Goal: Check status

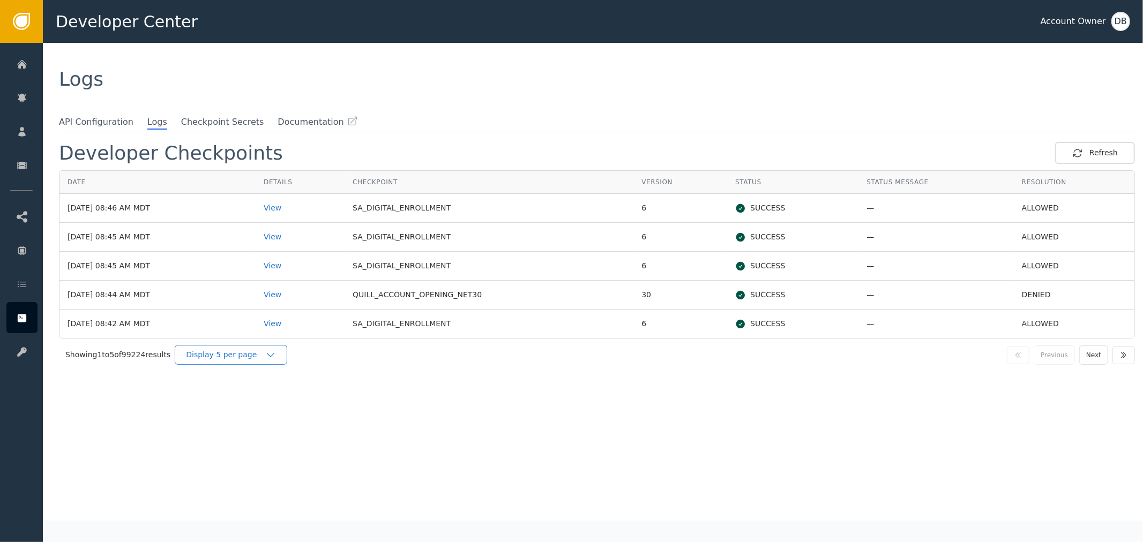
click at [227, 362] on div "Display 5 per page" at bounding box center [231, 355] width 113 height 20
click at [242, 396] on div "Display 25 per page" at bounding box center [234, 399] width 86 height 11
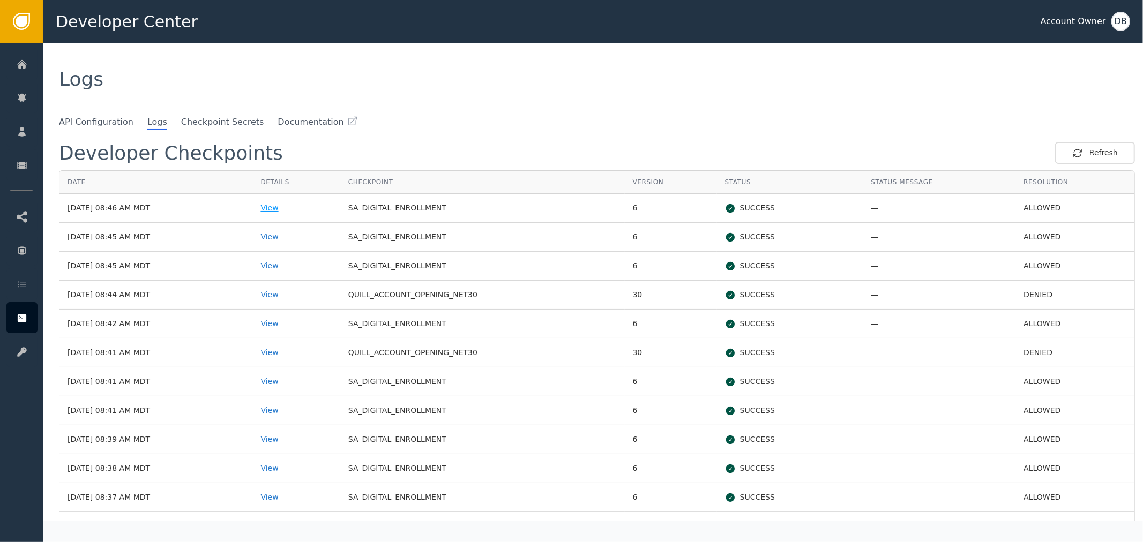
click at [298, 205] on div "View" at bounding box center [295, 208] width 71 height 11
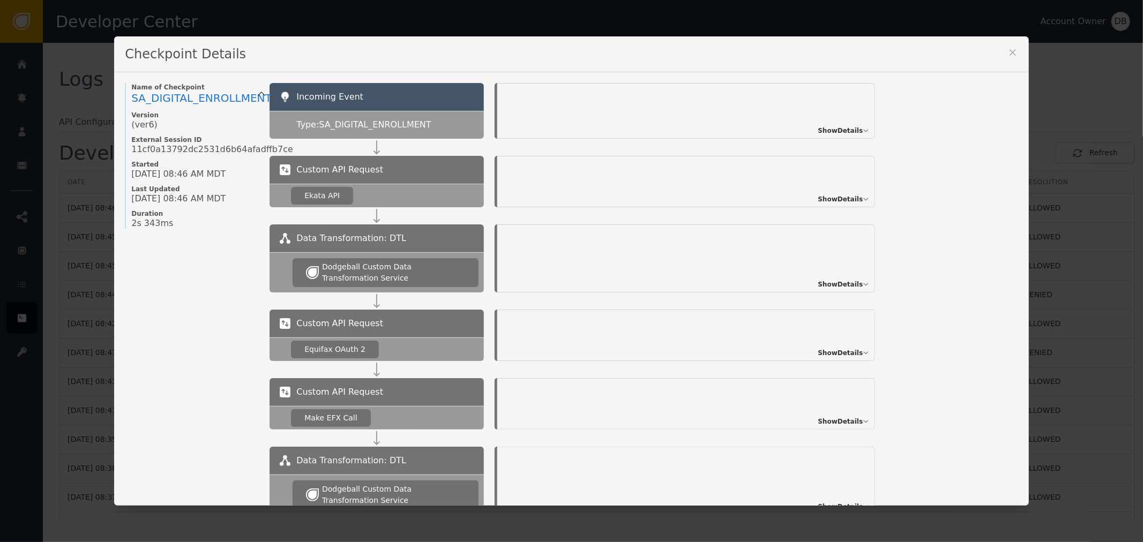
click at [1000, 46] on div "Checkpoint Details" at bounding box center [571, 54] width 914 height 36
click at [1007, 49] on icon at bounding box center [1012, 52] width 11 height 11
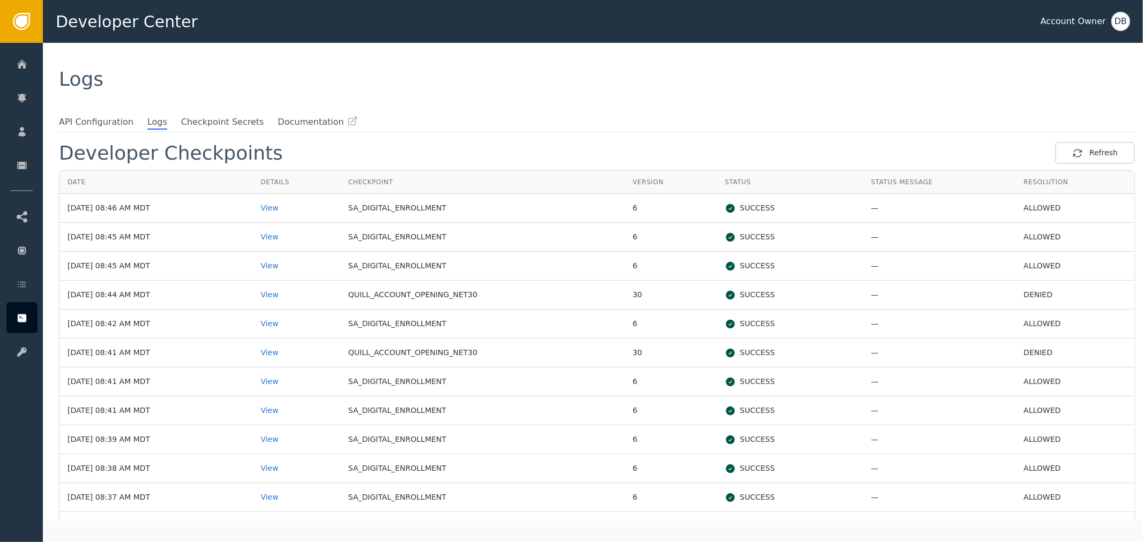
click at [570, 295] on td "QUILL_ACCOUNT_OPENING_NET30" at bounding box center [482, 295] width 284 height 29
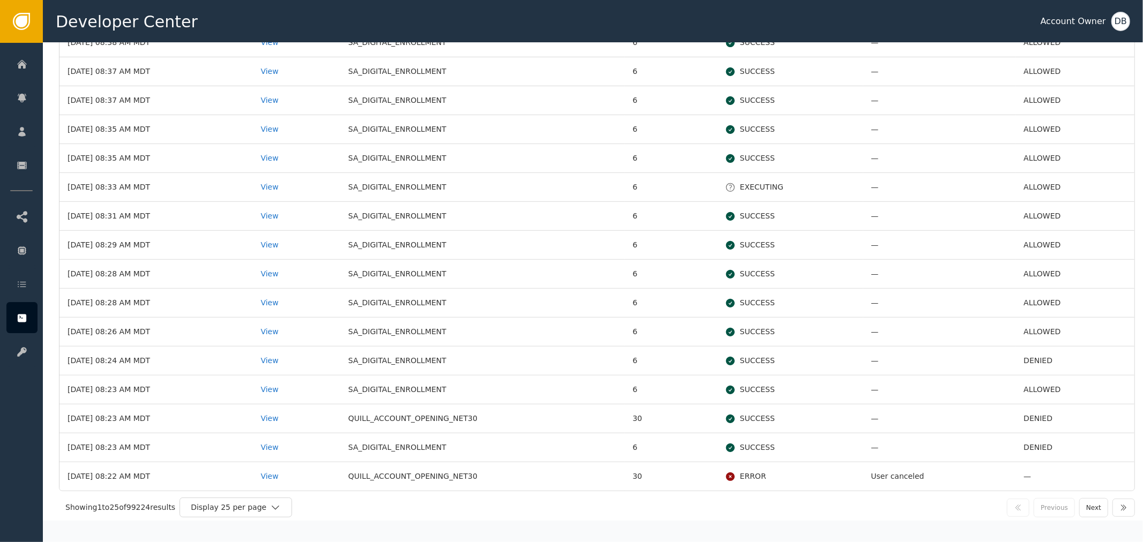
scroll to position [429, 0]
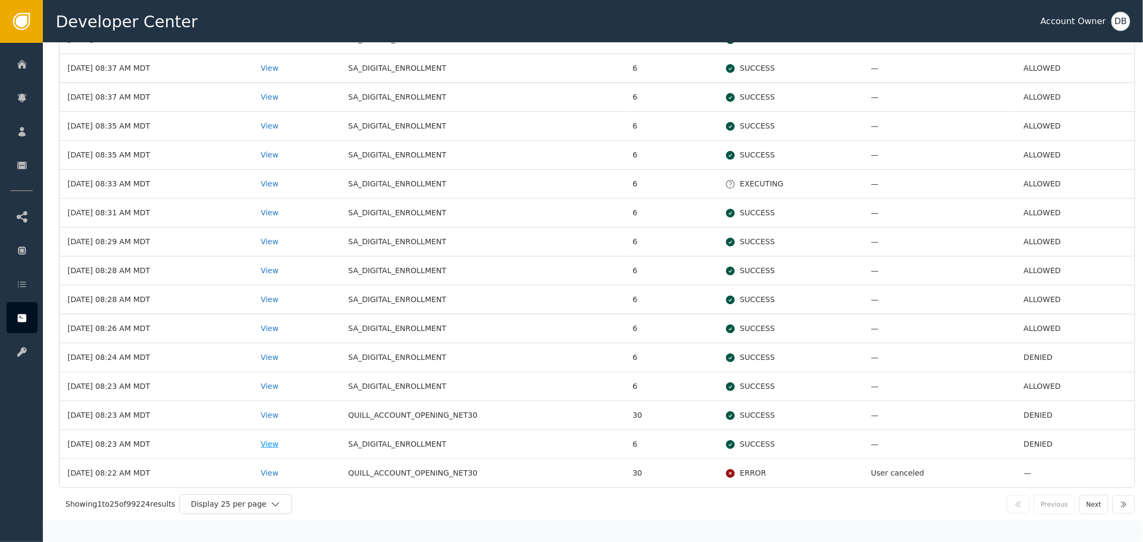
click at [296, 445] on div "View" at bounding box center [295, 444] width 71 height 11
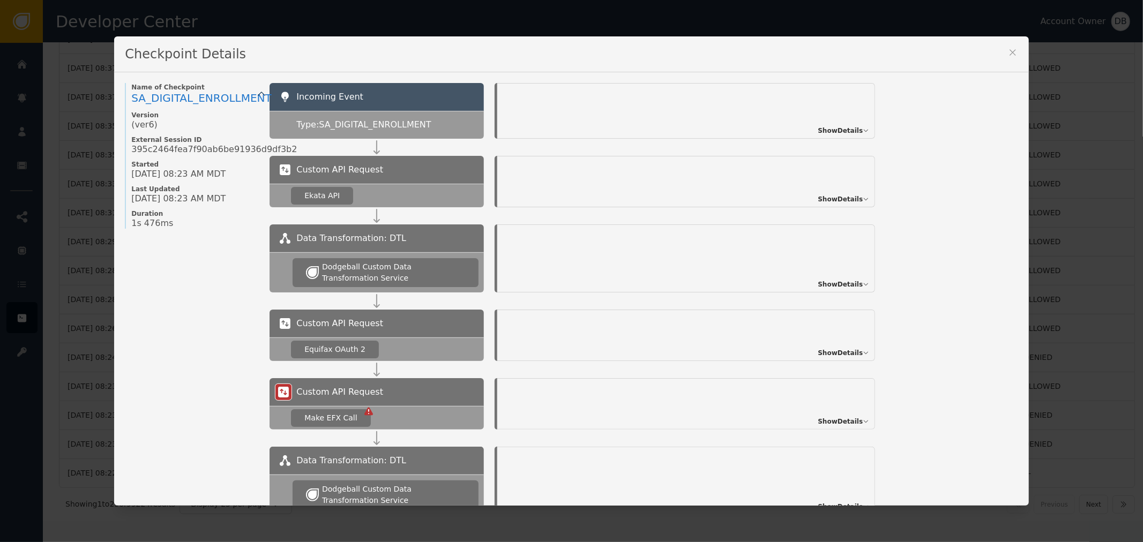
click at [834, 131] on span "Show Details" at bounding box center [840, 131] width 45 height 10
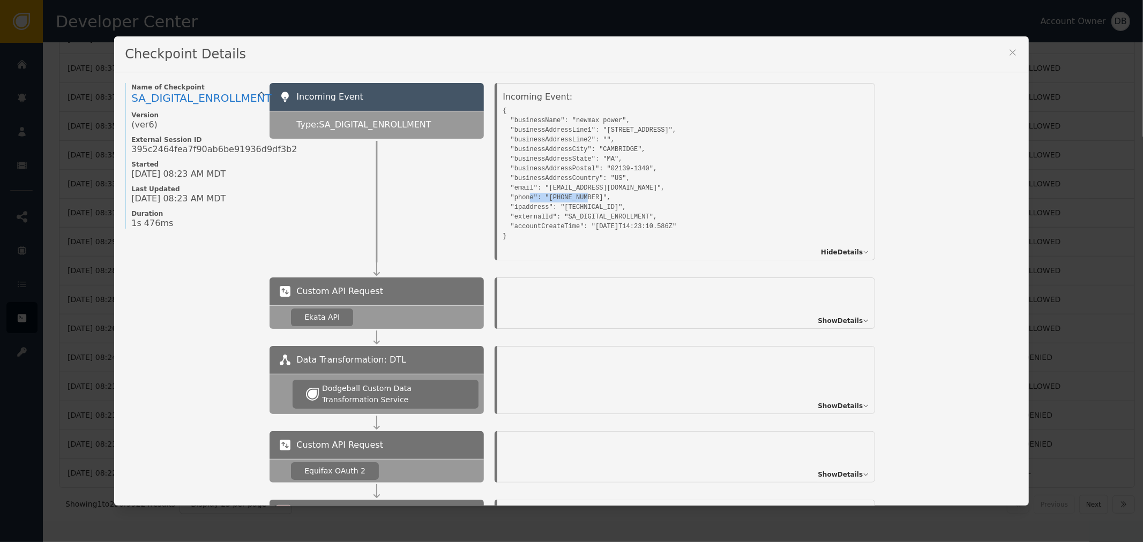
drag, startPoint x: 549, startPoint y: 194, endPoint x: 657, endPoint y: 185, distance: 108.1
click at [655, 185] on pre "{ "businessName": "newmax power", "businessAddressLine1": "[STREET_ADDRESS]", "…" at bounding box center [674, 172] width 343 height 138
click at [1007, 53] on icon at bounding box center [1012, 52] width 11 height 11
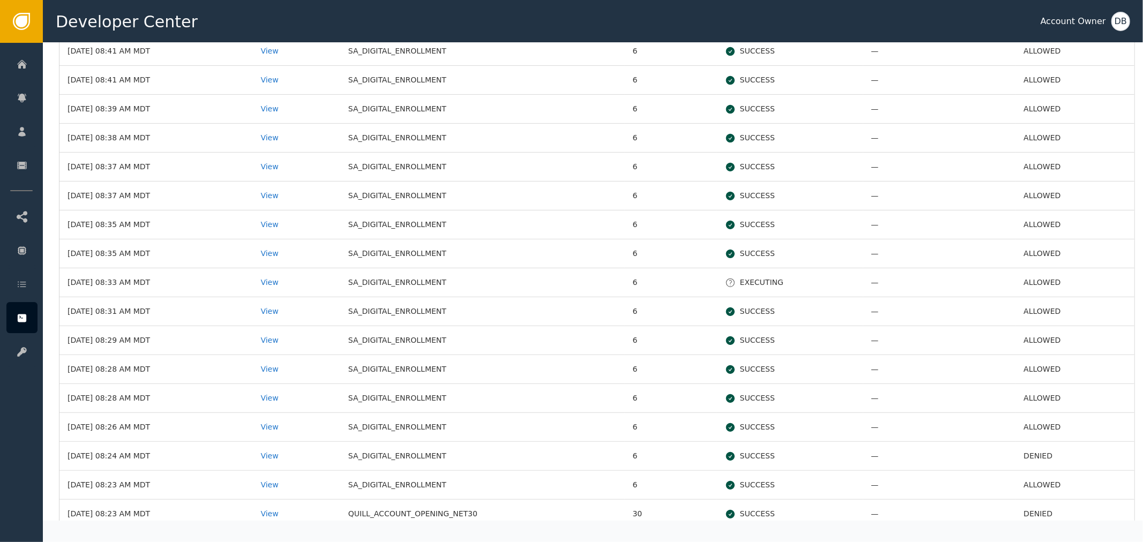
scroll to position [0, 0]
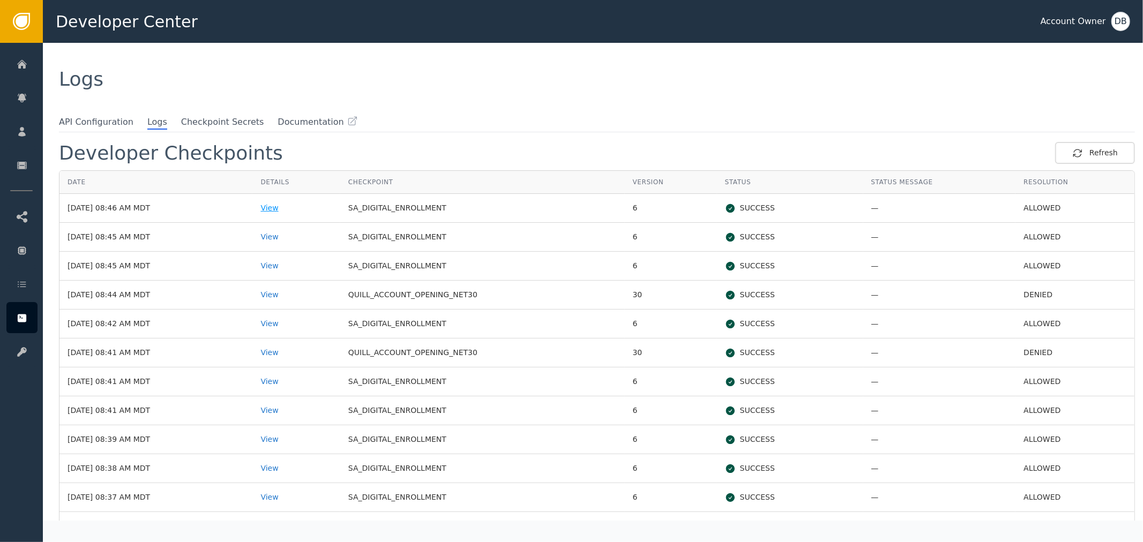
click at [298, 210] on div "View" at bounding box center [295, 208] width 71 height 11
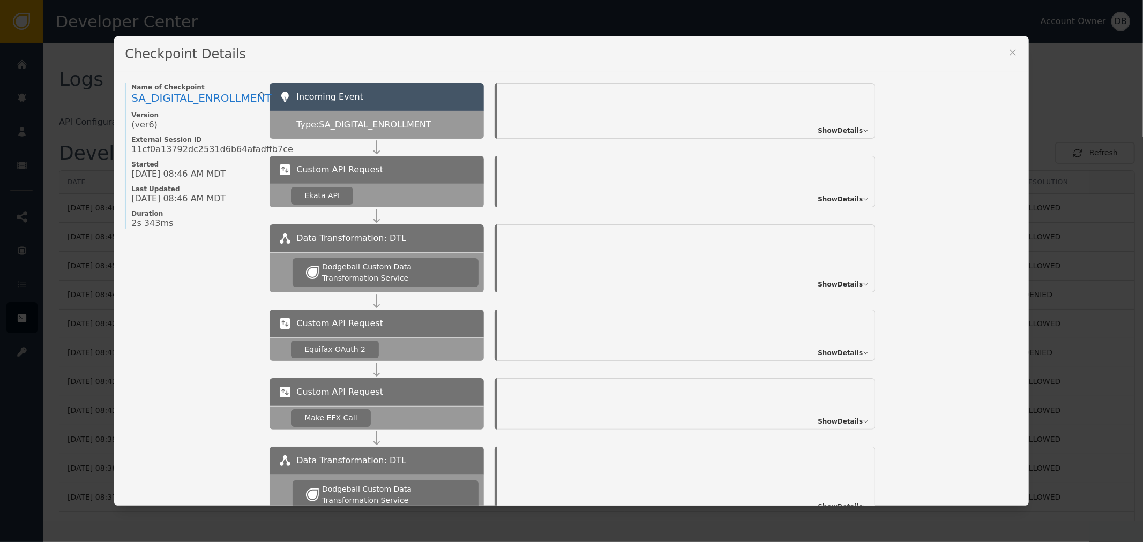
click at [829, 127] on span "Show Details" at bounding box center [840, 131] width 45 height 10
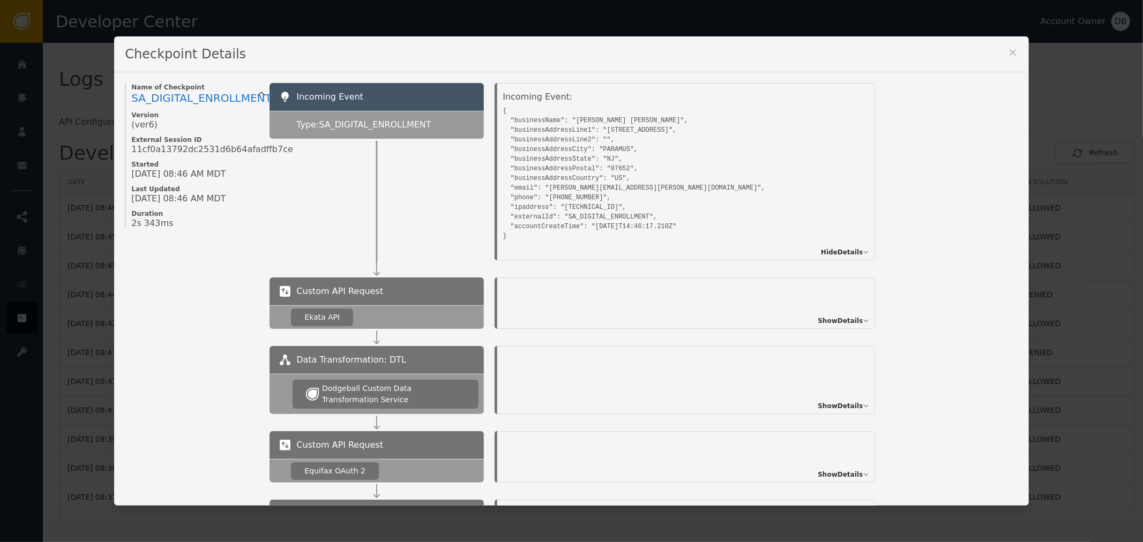
drag, startPoint x: 1009, startPoint y: 49, endPoint x: 692, endPoint y: 227, distance: 362.9
click at [704, 223] on div "Checkpoint Details Name of Checkpoint SA_DIGITAL_ENROLLMENT Version (ver 6 ) Ex…" at bounding box center [571, 271] width 914 height 470
click at [1000, 56] on div "Checkpoint Details" at bounding box center [571, 54] width 914 height 36
drag, startPoint x: 1006, startPoint y: 50, endPoint x: 924, endPoint y: 231, distance: 198.6
click at [931, 204] on div "Checkpoint Details Name of Checkpoint SA_DIGITAL_ENROLLMENT Version (ver 6 ) Ex…" at bounding box center [571, 271] width 914 height 470
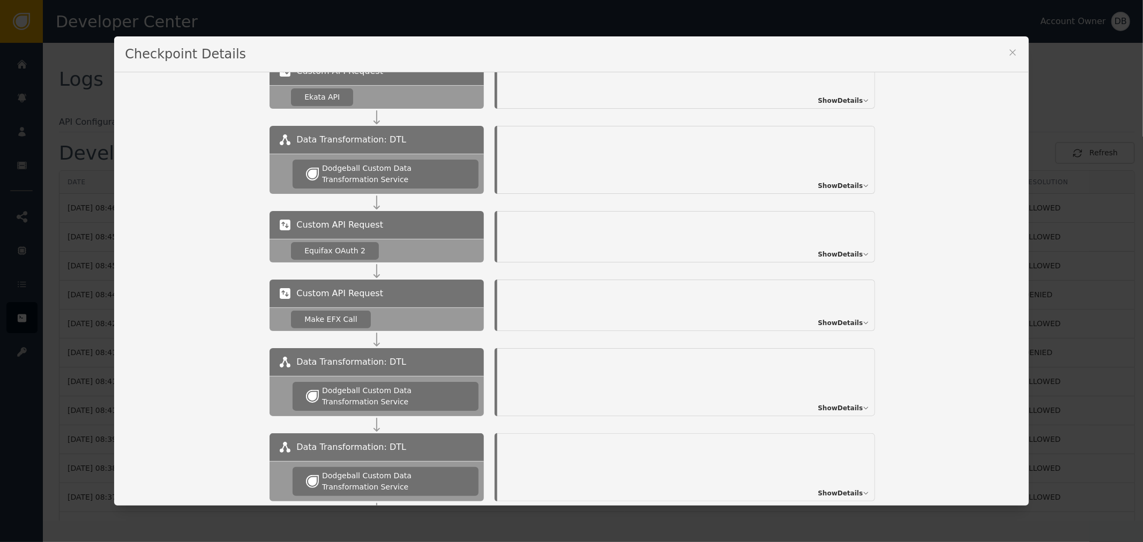
scroll to position [220, 0]
click at [852, 335] on div "Custom API Request Make EFX Call Show Details" at bounding box center [643, 314] width 748 height 69
click at [853, 331] on div "Show Details" at bounding box center [686, 305] width 378 height 51
click at [855, 324] on span "Show Details" at bounding box center [840, 324] width 45 height 10
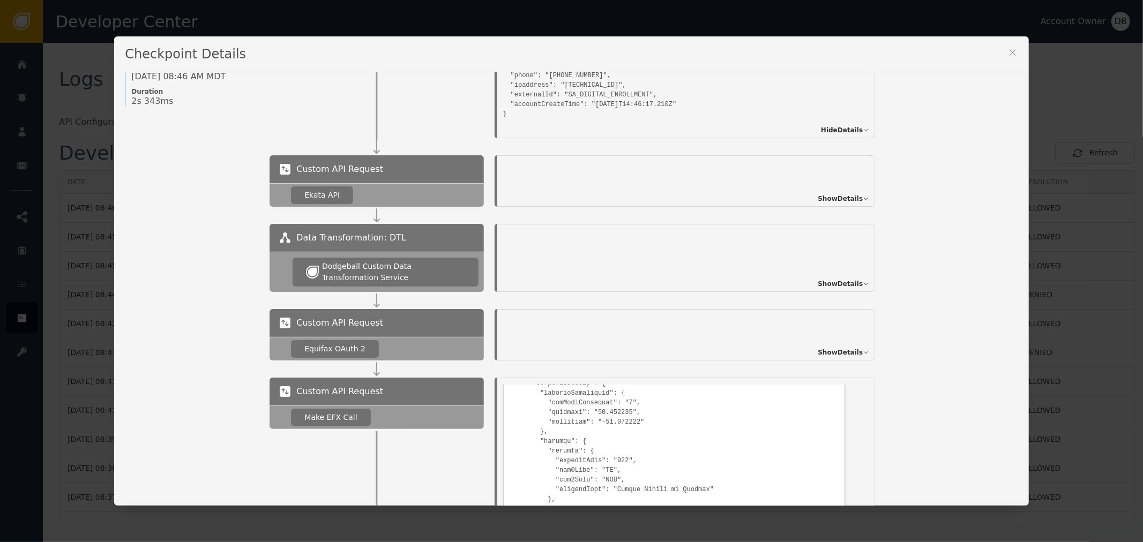
scroll to position [0, 0]
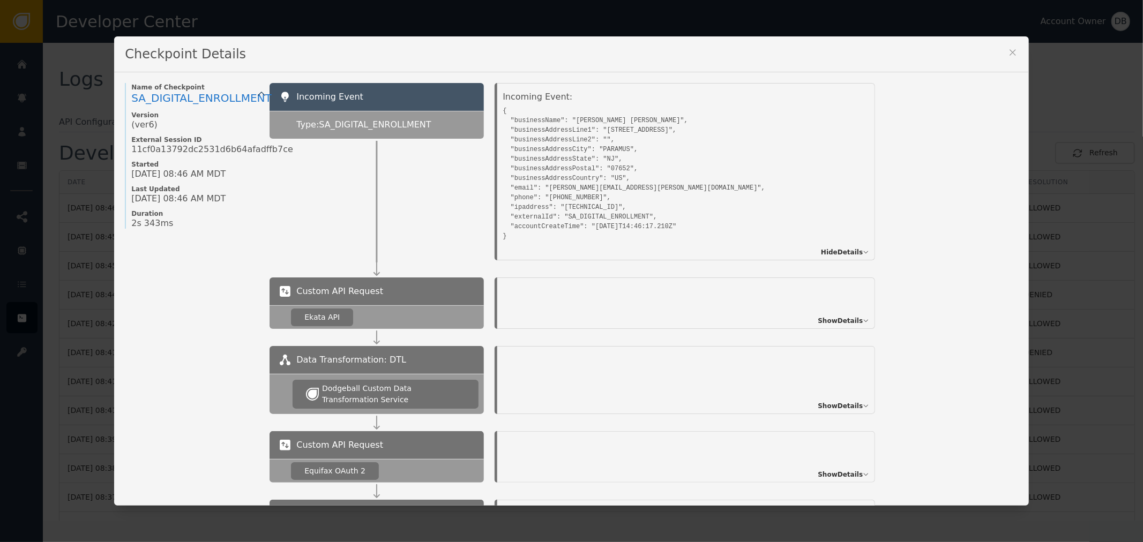
drag, startPoint x: 1008, startPoint y: 50, endPoint x: 1017, endPoint y: 87, distance: 38.5
click at [1008, 50] on icon at bounding box center [1012, 52] width 11 height 11
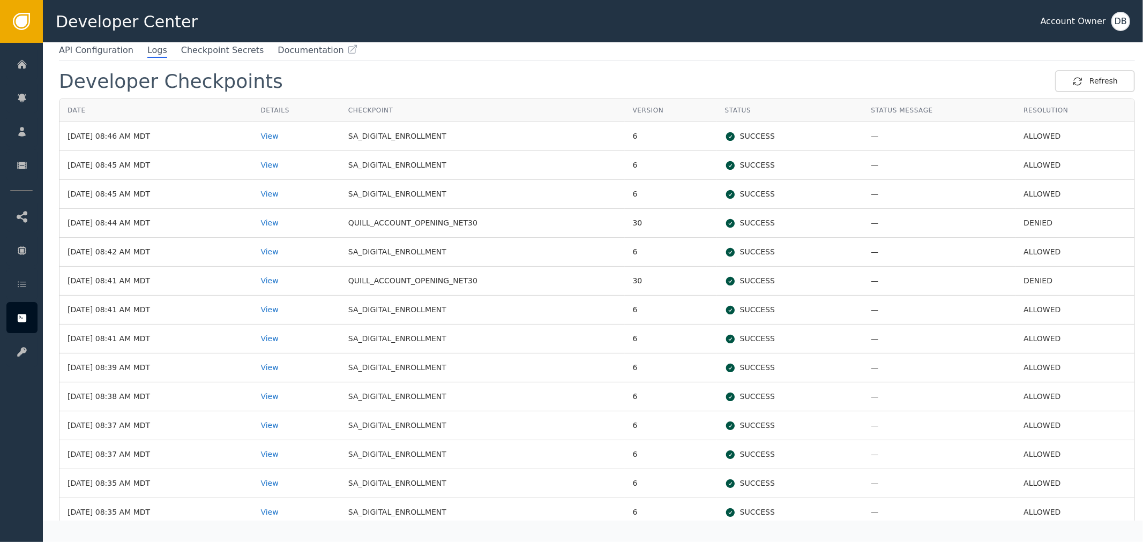
scroll to position [12, 0]
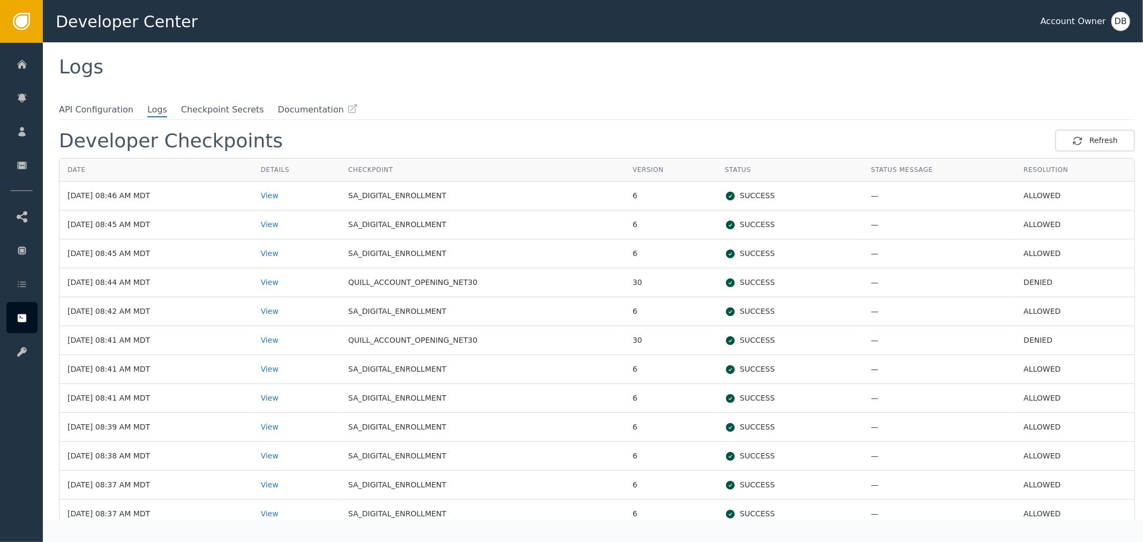
click at [1057, 335] on td "DENIED" at bounding box center [1074, 340] width 119 height 29
click at [1064, 276] on td "DENIED" at bounding box center [1074, 282] width 119 height 29
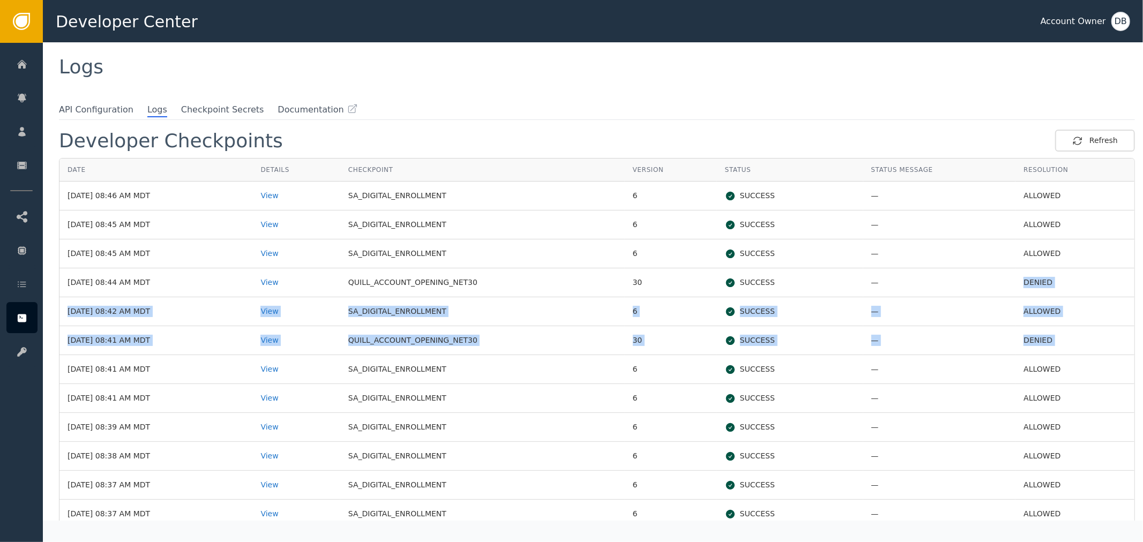
drag, startPoint x: 1064, startPoint y: 276, endPoint x: 1067, endPoint y: 343, distance: 67.0
click at [1067, 343] on tbody "[DATE] 08:46 AM MDT View SA_DIGITAL_ENROLLMENT 6 SUCCESS — ALLOWED [DATE] 08:45…" at bounding box center [596, 543] width 1075 height 723
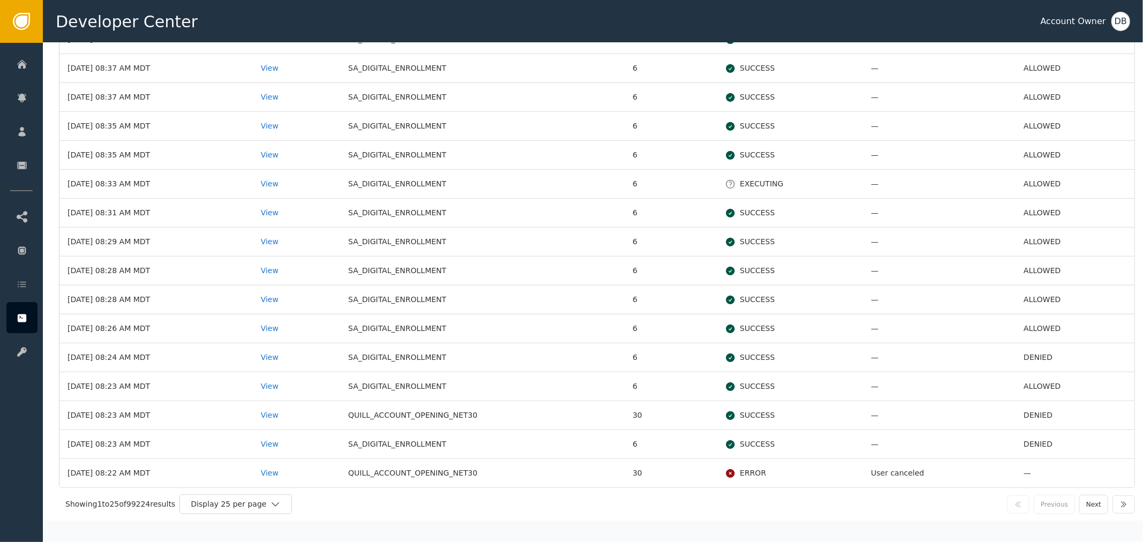
scroll to position [0, 0]
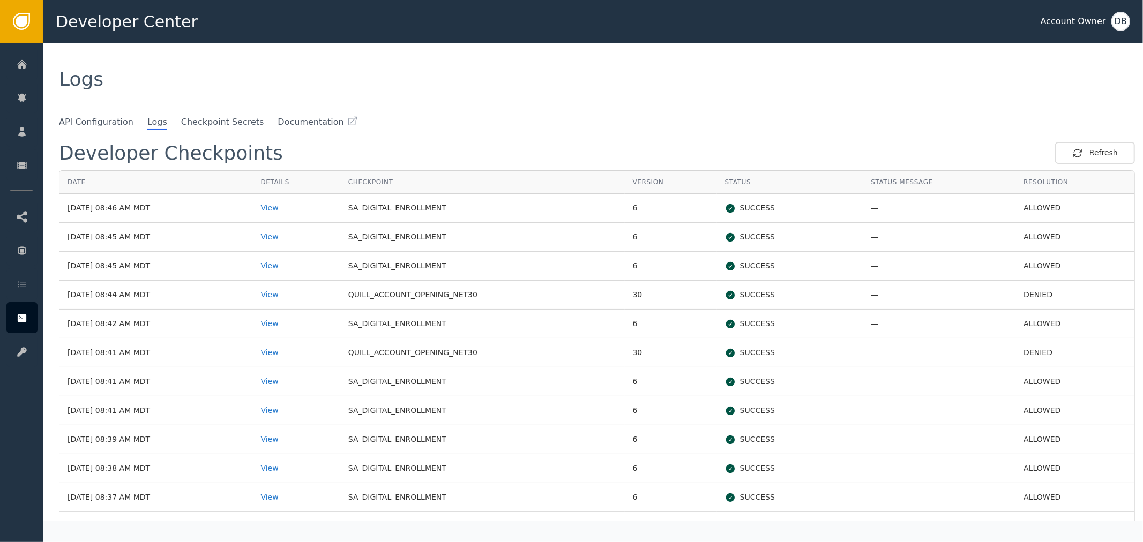
drag, startPoint x: 478, startPoint y: 140, endPoint x: 268, endPoint y: 79, distance: 219.2
click at [474, 140] on div "Developer Checkpoints Refresh Date Details Checkpoint Version Status Status Mes…" at bounding box center [598, 325] width 1089 height 389
